Goal: Task Accomplishment & Management: Complete application form

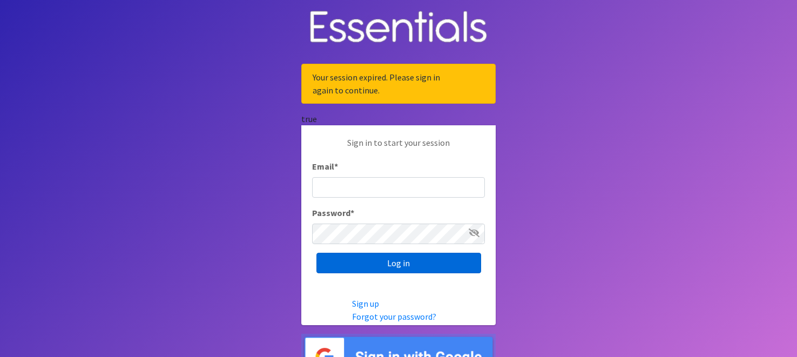
type input "[EMAIL_ADDRESS][DOMAIN_NAME]"
click at [403, 269] on input "Log in" at bounding box center [398, 263] width 165 height 21
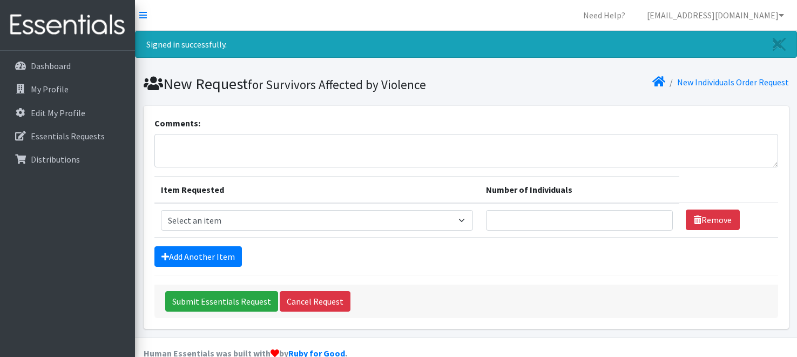
click at [320, 246] on div "Add Another Item" at bounding box center [466, 256] width 624 height 21
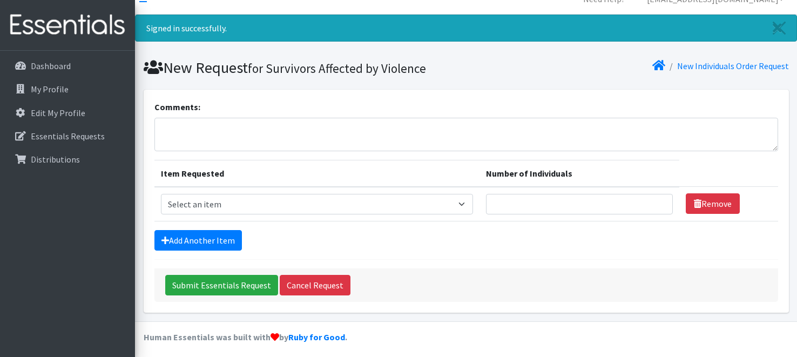
scroll to position [19, 0]
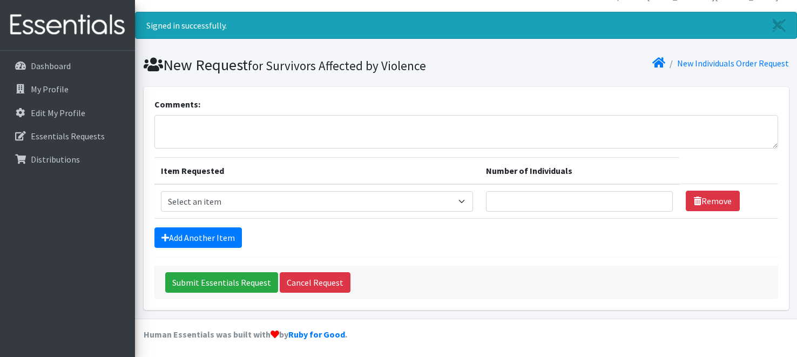
click at [436, 270] on div "Submit Essentials Request Cancel Request" at bounding box center [466, 282] width 624 height 33
click at [308, 193] on select "Select an item # - Total number of kids being served with this order: Baby wipe…" at bounding box center [317, 201] width 313 height 21
click at [88, 139] on p "Essentials Requests" at bounding box center [68, 136] width 74 height 11
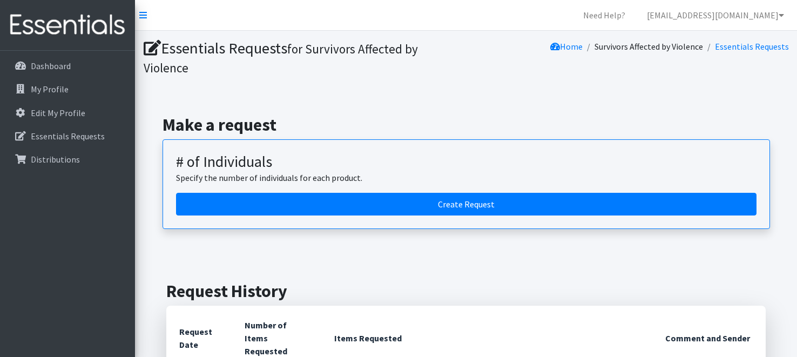
click at [360, 122] on h2 "Make a request" at bounding box center [467, 124] width 608 height 21
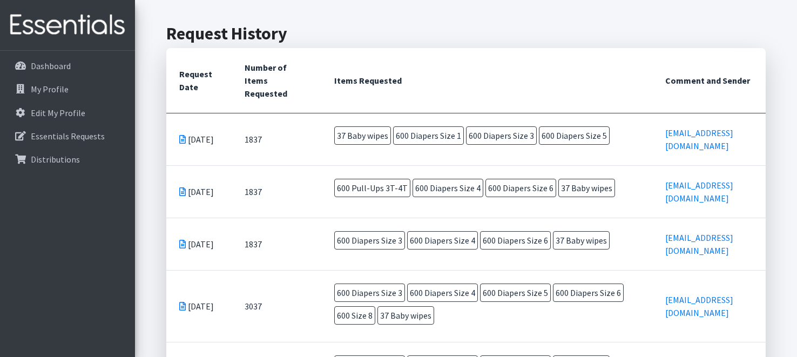
scroll to position [259, 0]
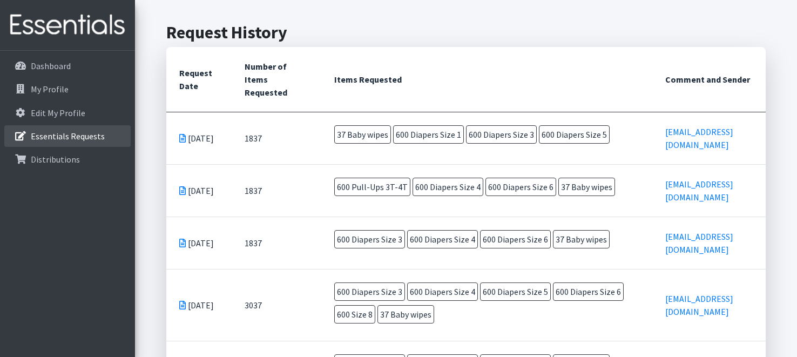
click at [57, 137] on p "Essentials Requests" at bounding box center [68, 136] width 74 height 11
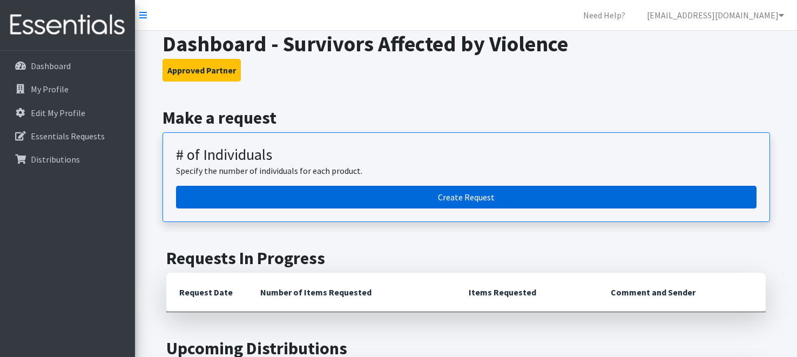
click at [478, 192] on link "Create Request" at bounding box center [466, 197] width 581 height 23
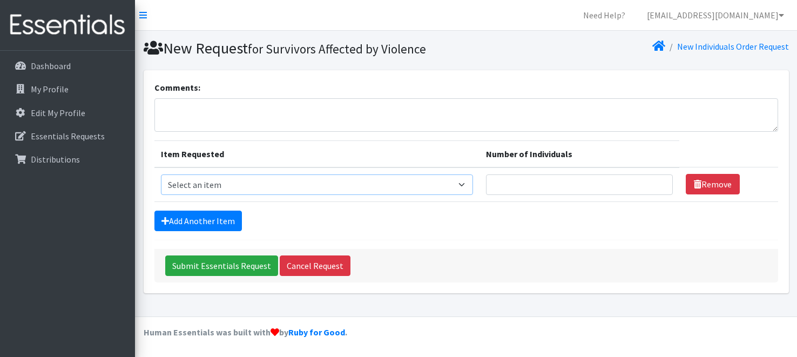
click at [346, 189] on select "Select an item # - Total number of kids being served with this order: Baby wipe…" at bounding box center [317, 184] width 313 height 21
click at [161, 174] on select "Select an item # - Total number of kids being served with this order: Baby wipe…" at bounding box center [317, 184] width 313 height 21
click at [202, 183] on select "Select an item # - Total number of kids being served with this order: Baby wipe…" at bounding box center [317, 184] width 313 height 21
select select "2648"
click at [161, 174] on select "Select an item # - Total number of kids being served with this order: Baby wipe…" at bounding box center [317, 184] width 313 height 21
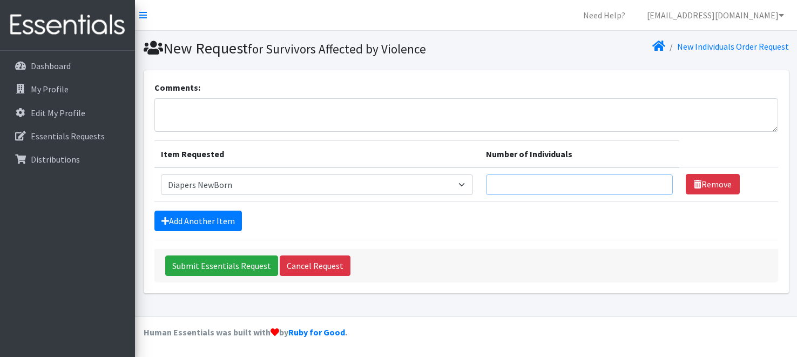
click at [514, 183] on input "Number of Individuals" at bounding box center [579, 184] width 187 height 21
type input "12"
click at [215, 219] on link "Add Another Item" at bounding box center [197, 221] width 87 height 21
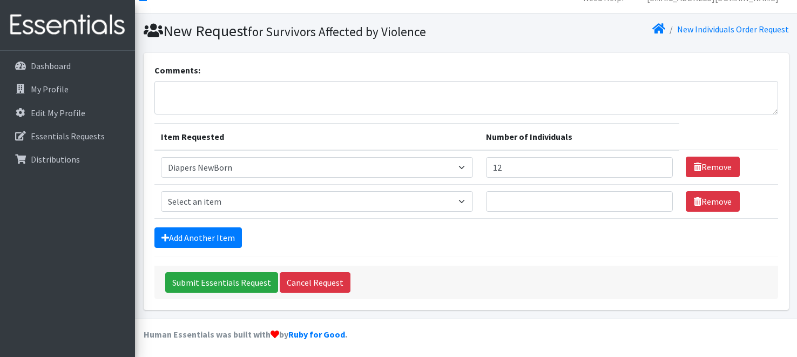
click at [178, 311] on div "Comments: Item Requested Number of Individuals Item Requested Select an item # …" at bounding box center [465, 186] width 653 height 266
click at [42, 141] on link "Essentials Requests" at bounding box center [67, 136] width 126 height 22
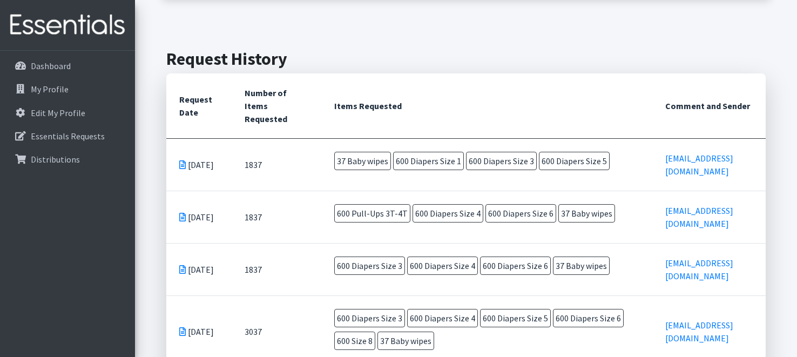
scroll to position [237, 0]
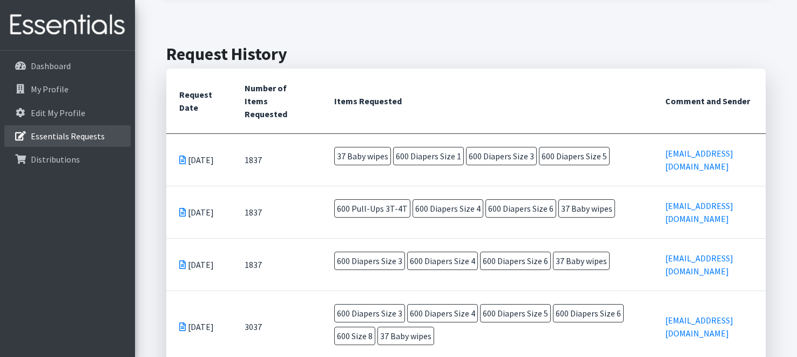
click at [73, 134] on p "Essentials Requests" at bounding box center [68, 136] width 74 height 11
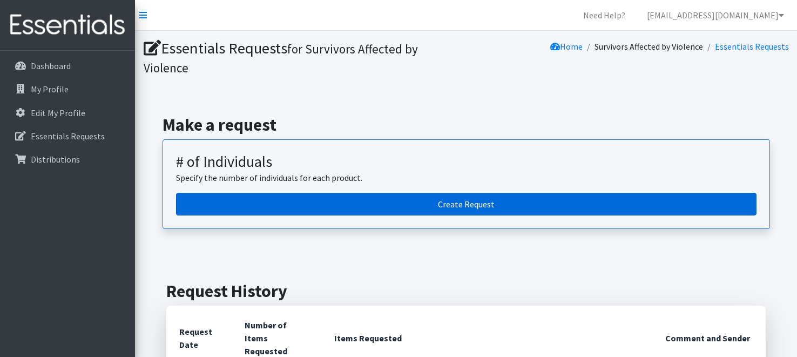
click at [364, 206] on link "Create Request" at bounding box center [466, 204] width 581 height 23
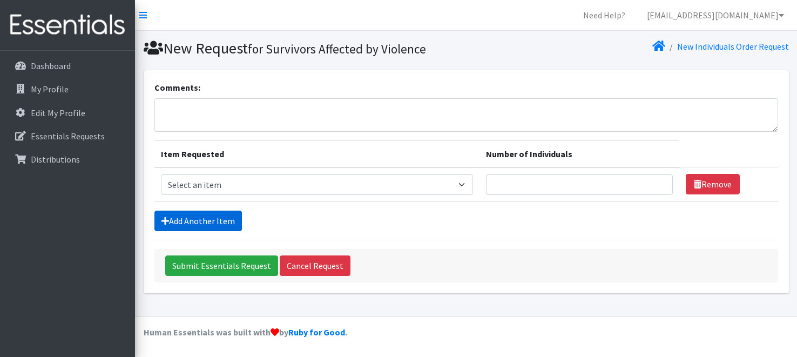
click at [221, 218] on link "Add Another Item" at bounding box center [197, 221] width 87 height 21
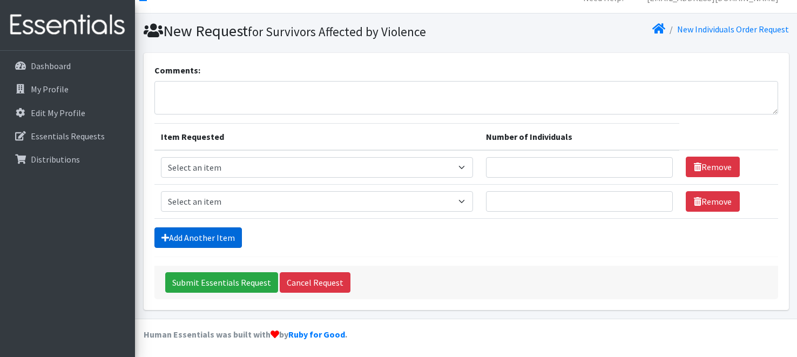
click at [221, 218] on form "Comments: Item Requested Number of Individuals Item Requested Select an item # …" at bounding box center [466, 181] width 624 height 235
click at [215, 235] on link "Add Another Item" at bounding box center [197, 237] width 87 height 21
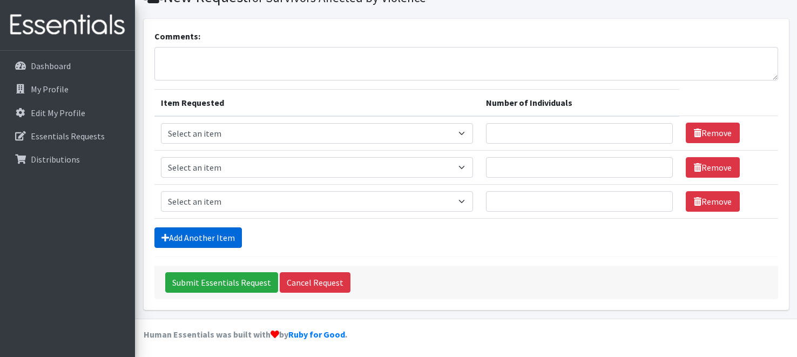
click at [211, 237] on link "Add Another Item" at bounding box center [197, 237] width 87 height 21
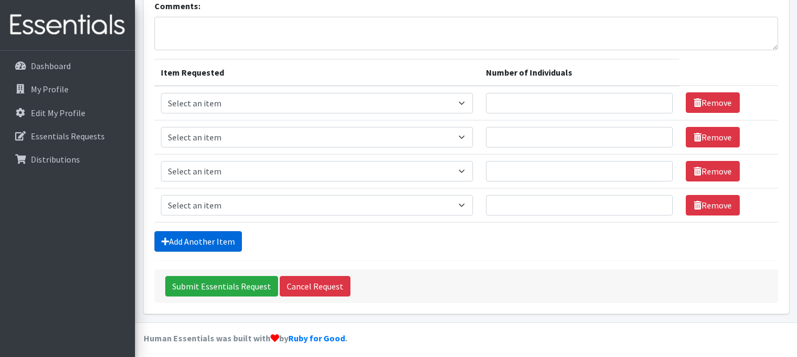
scroll to position [85, 0]
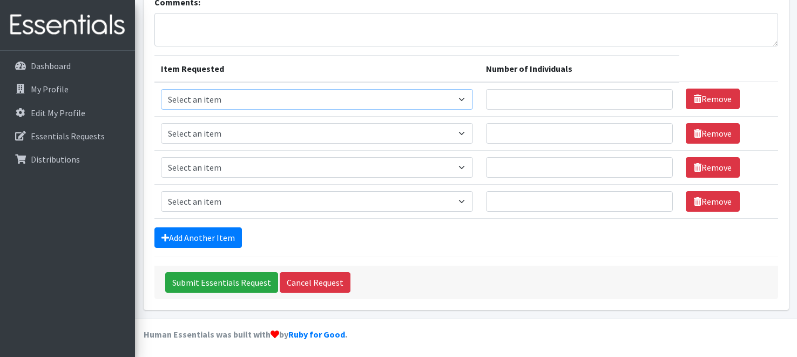
click at [217, 99] on select "Select an item # - Total number of kids being served with this order: Baby wipe…" at bounding box center [317, 99] width 313 height 21
select select "2649"
click at [161, 89] on select "Select an item # - Total number of kids being served with this order: Baby wipe…" at bounding box center [317, 99] width 313 height 21
click at [208, 135] on select "Select an item # - Total number of kids being served with this order: Baby wipe…" at bounding box center [317, 133] width 313 height 21
select select "12644"
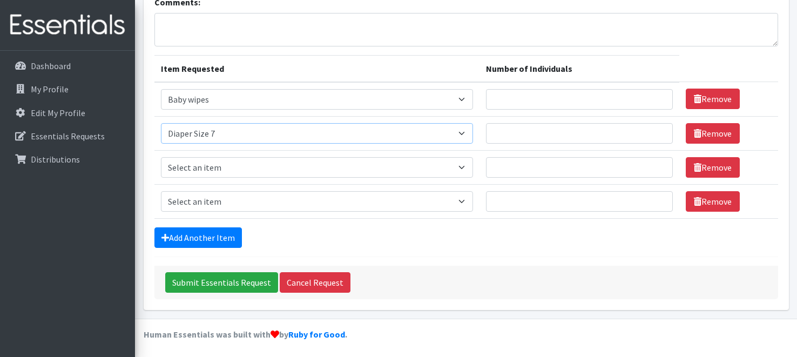
click at [161, 123] on select "Select an item # - Total number of kids being served with this order: Baby wipe…" at bounding box center [317, 133] width 313 height 21
click at [205, 163] on select "Select an item # - Total number of kids being served with this order: Baby wipe…" at bounding box center [317, 167] width 313 height 21
select select "2674"
click at [161, 157] on select "Select an item # - Total number of kids being served with this order: Baby wipe…" at bounding box center [317, 167] width 313 height 21
click at [219, 197] on select "Select an item # - Total number of kids being served with this order: Baby wipe…" at bounding box center [317, 201] width 313 height 21
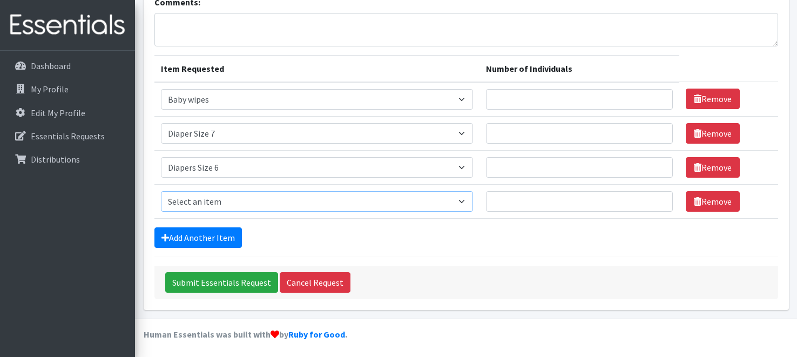
select select "2661"
click at [161, 191] on select "Select an item # - Total number of kids being served with this order: Baby wipe…" at bounding box center [317, 201] width 313 height 21
click at [548, 98] on input "Number of Individuals" at bounding box center [579, 99] width 187 height 21
type input "37"
click at [577, 130] on input "Number of Individuals" at bounding box center [579, 133] width 187 height 21
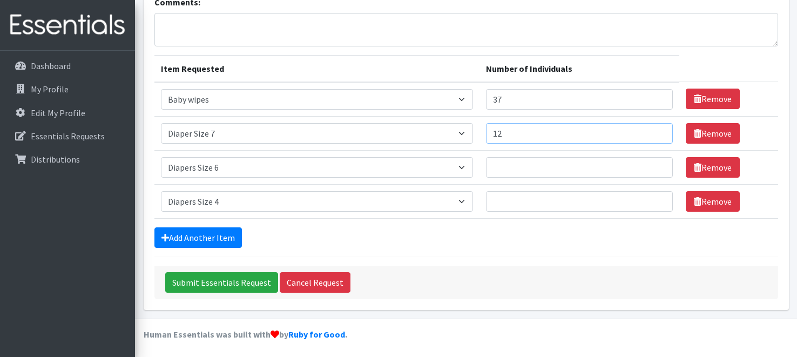
type input "12"
click at [184, 235] on link "Add Another Item" at bounding box center [197, 237] width 87 height 21
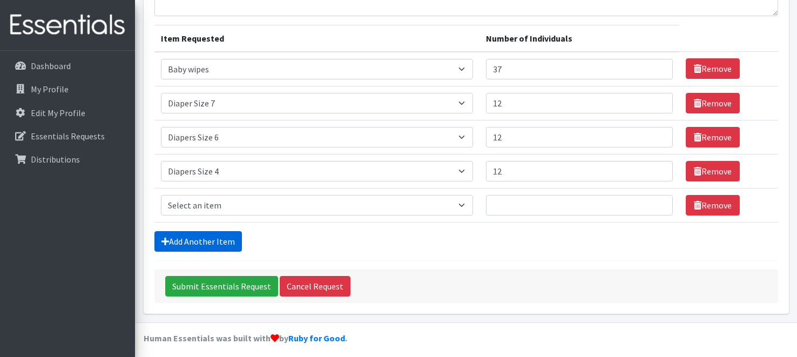
scroll to position [119, 0]
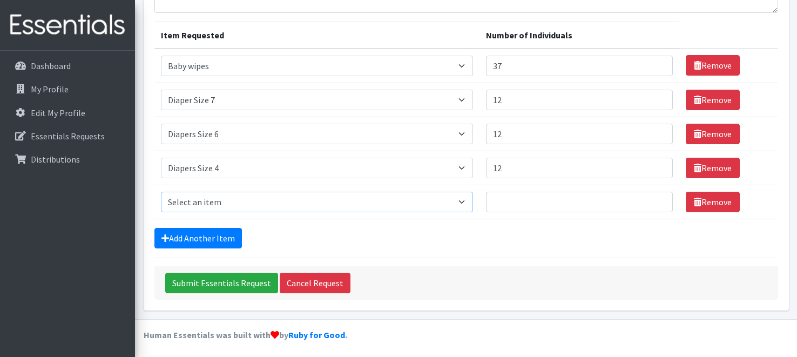
click at [191, 203] on select "Select an item # - Total number of kids being served with this order: Baby wipe…" at bounding box center [317, 202] width 313 height 21
select select "15229"
click at [161, 192] on select "Select an item # - Total number of kids being served with this order: Baby wipe…" at bounding box center [317, 202] width 313 height 21
click at [724, 201] on link "Remove" at bounding box center [713, 202] width 54 height 21
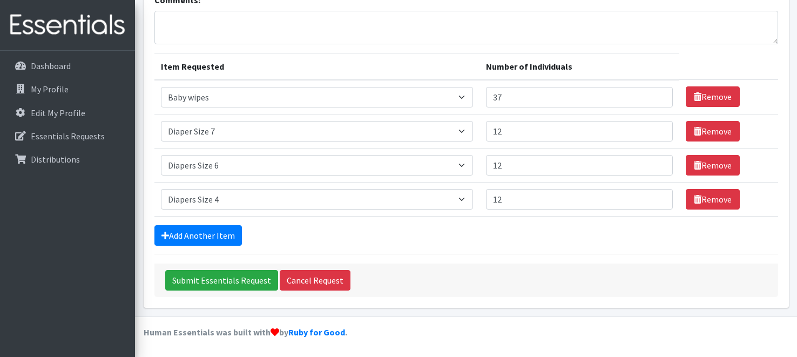
scroll to position [85, 0]
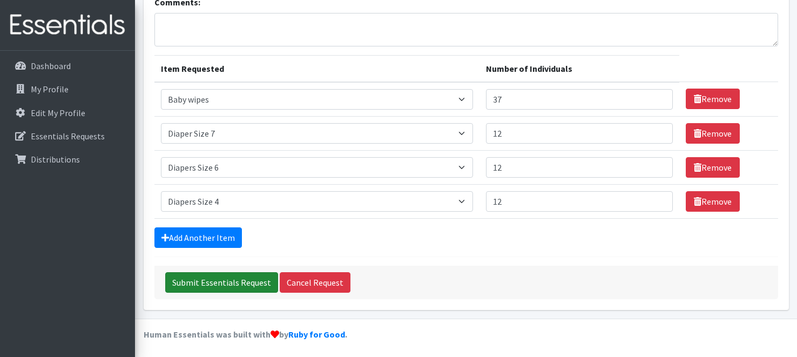
click at [225, 281] on input "Submit Essentials Request" at bounding box center [221, 282] width 113 height 21
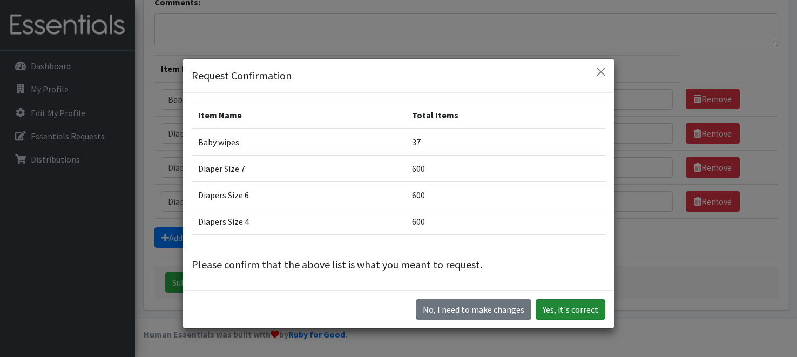
click at [557, 308] on button "Yes, it's correct" at bounding box center [571, 309] width 70 height 21
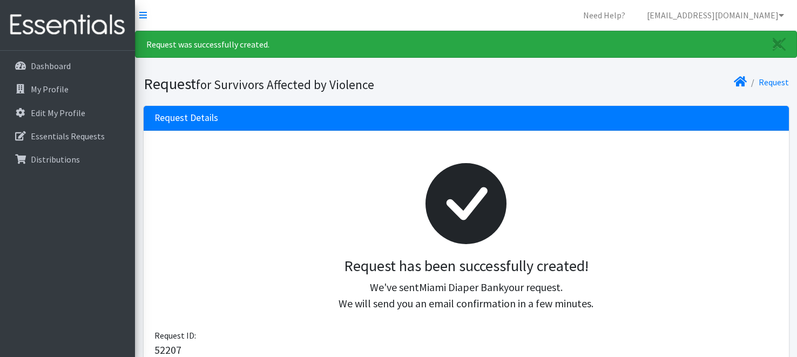
click at [589, 242] on div at bounding box center [466, 203] width 606 height 107
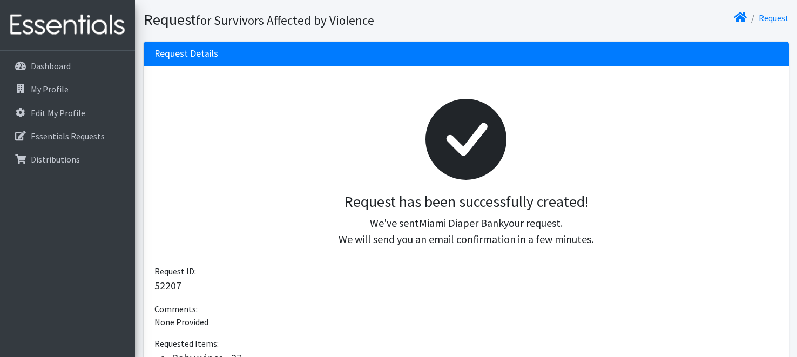
scroll to position [86, 0]
